Goal: Find specific page/section: Find specific page/section

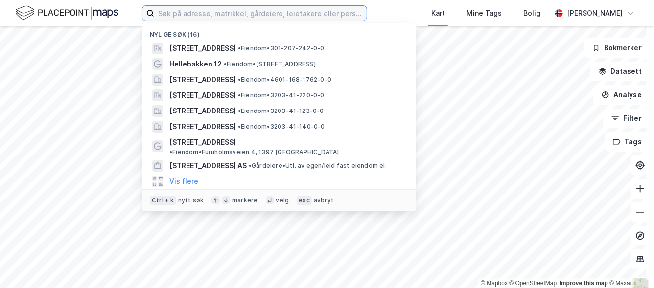
click at [318, 19] on input at bounding box center [260, 13] width 212 height 15
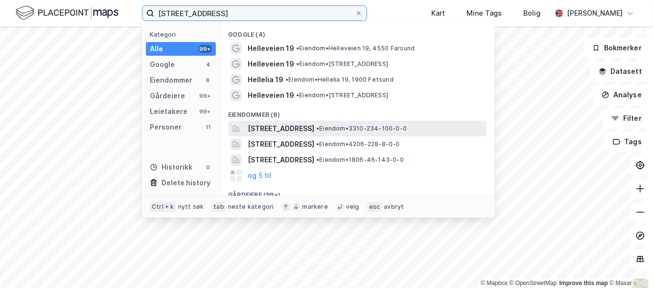
type input "[STREET_ADDRESS]"
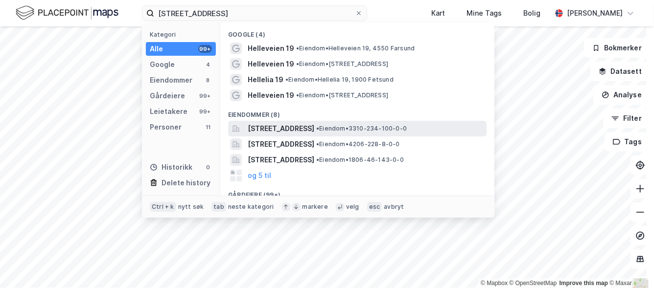
click at [314, 130] on span "[STREET_ADDRESS]" at bounding box center [281, 129] width 67 height 12
